Goal: Task Accomplishment & Management: Complete application form

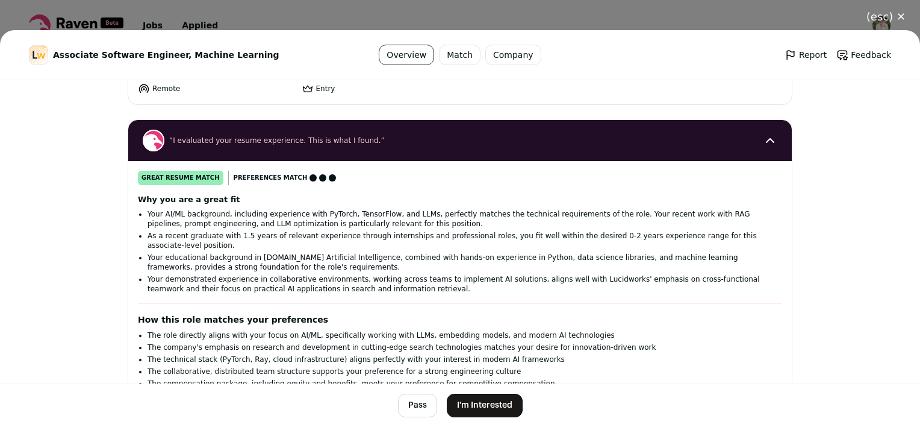
scroll to position [301, 0]
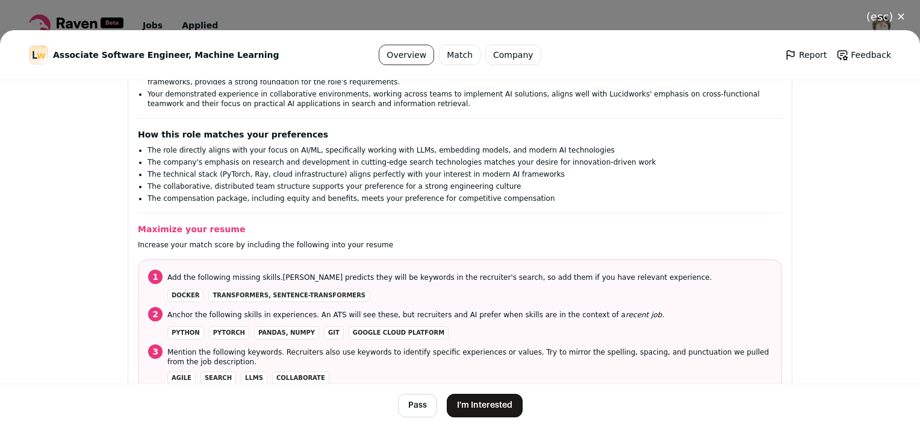
click at [489, 407] on button "I'm Interested" at bounding box center [485, 404] width 76 height 23
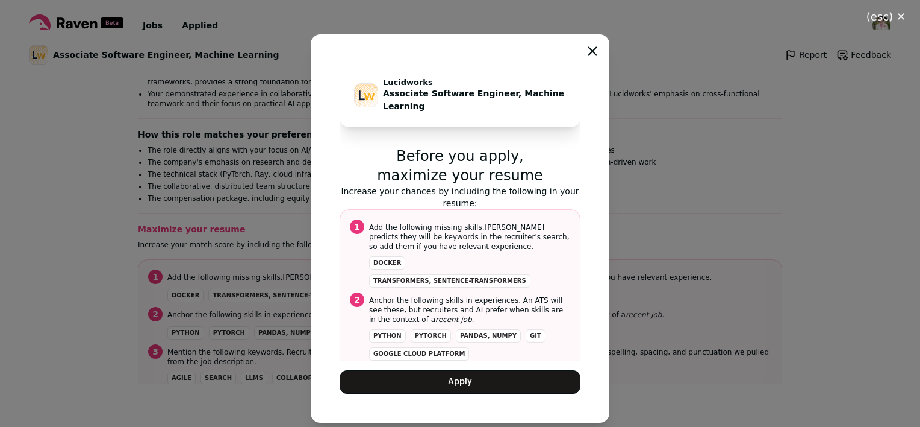
click at [480, 378] on button "Apply" at bounding box center [460, 381] width 241 height 23
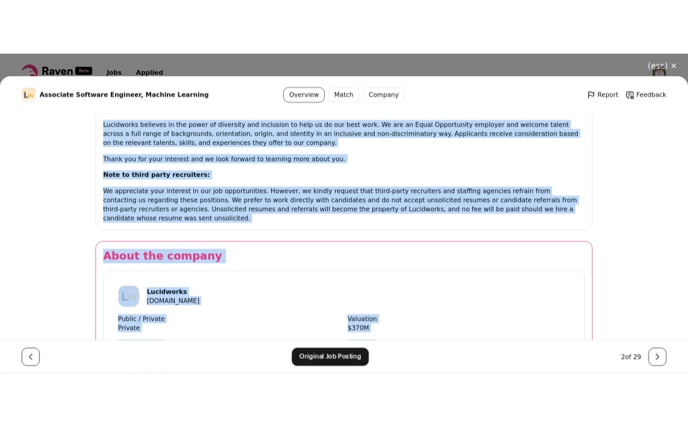
scroll to position [1875, 0]
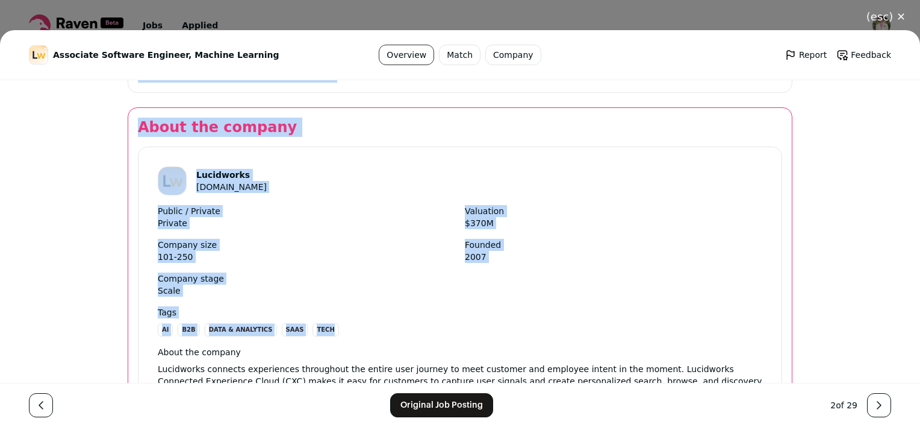
drag, startPoint x: 128, startPoint y: 128, endPoint x: 614, endPoint y: 333, distance: 527.8
copy div "About the job Lucidworks is leading digital transformation for some of the worl…"
click at [607, 251] on span "2007" at bounding box center [614, 257] width 298 height 12
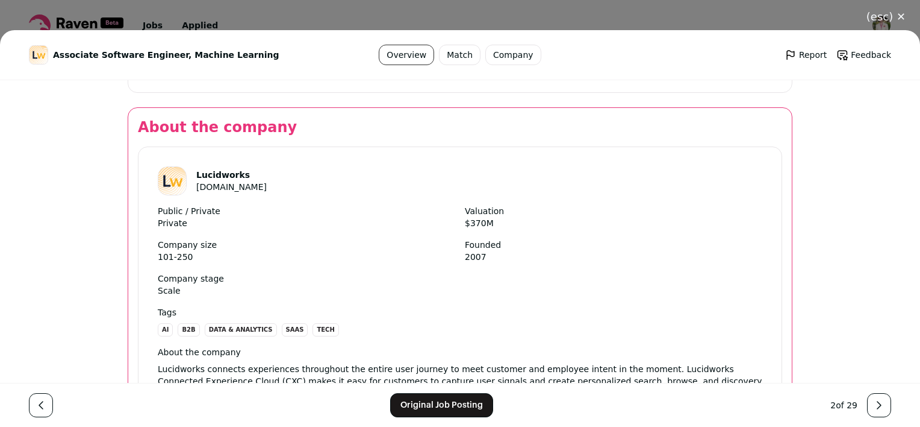
scroll to position [1833, 0]
